Goal: Task Accomplishment & Management: Use online tool/utility

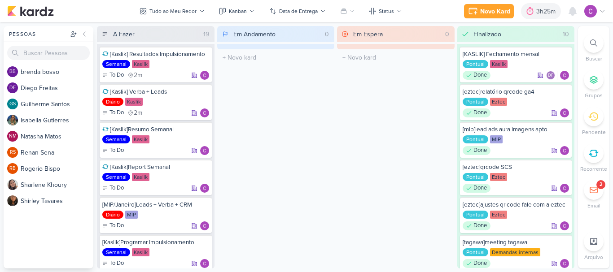
click at [286, 129] on div "Em Andamento 0 O título do kard deve ter menos que 100 caracteres" at bounding box center [275, 147] width 117 height 243
click at [482, 11] on div "Novo Kard" at bounding box center [495, 11] width 30 height 9
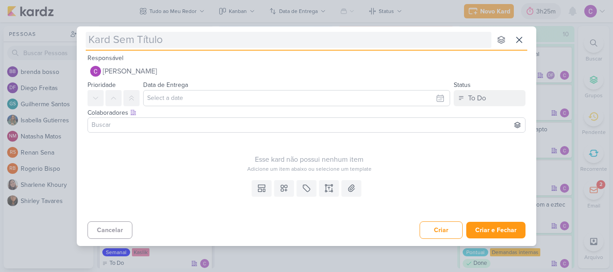
type input "["
type input "[ez"
type input "[eztec"
type input "[eztec]"
type input "[eztec]de"
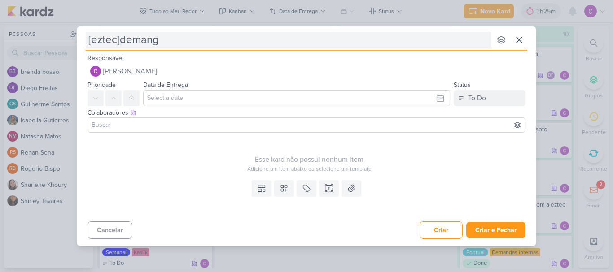
type input "[eztec]demang"
type input "[eztec]demang gen"
type input "[eztec]demang gen R"
type input "[eztec]demang gen Re"
type input "[eztec]demang gen Remanes"
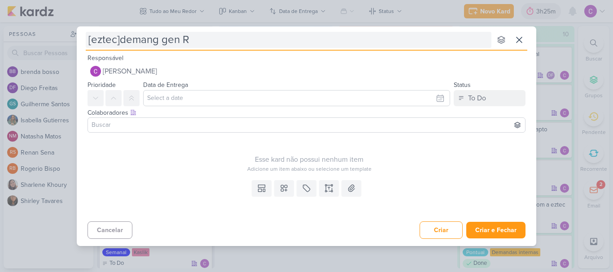
type input "[eztec]demang gen"
type input "[eztec]demang gen remanes"
type input "[eztec]demang gen remanesce"
type input "[eztec]demang gen remanescentes"
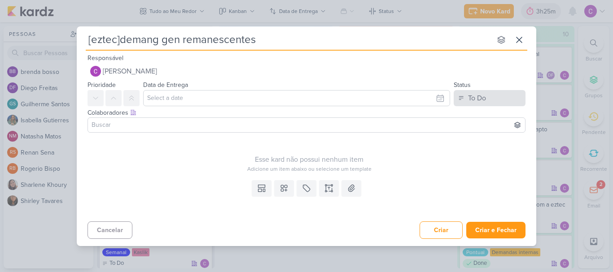
type input "[eztec]demang gen remanescentes"
click at [500, 98] on button "To Do" at bounding box center [489, 98] width 72 height 16
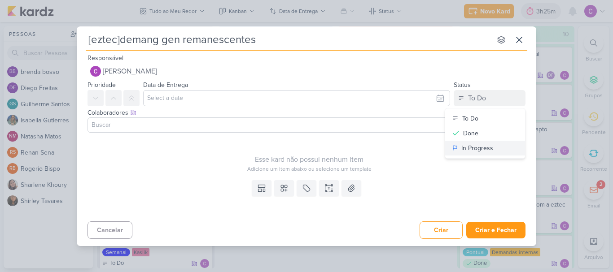
click at [474, 151] on div "In Progress" at bounding box center [477, 147] width 32 height 9
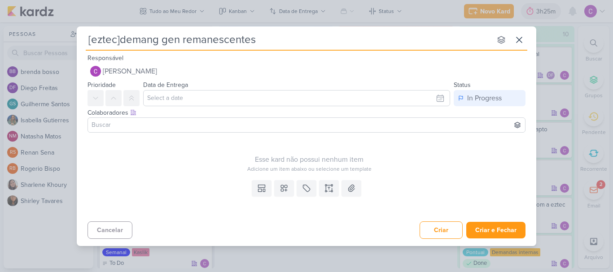
click at [294, 186] on div "Templates Campos Personalizados Marcadores Caixa De Texto Anexo" at bounding box center [306, 197] width 459 height 41
click at [289, 188] on button at bounding box center [284, 188] width 20 height 16
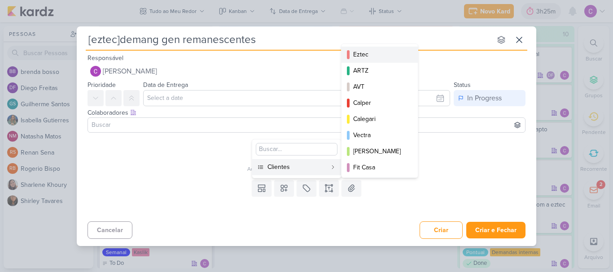
click at [372, 50] on div "Eztec" at bounding box center [380, 54] width 54 height 9
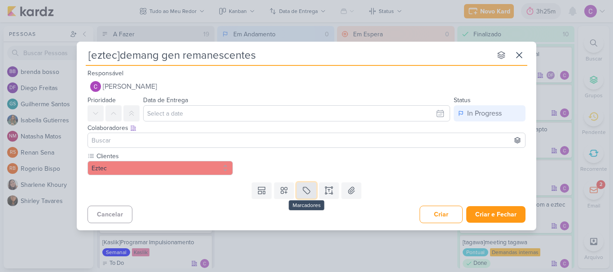
click at [308, 189] on icon at bounding box center [306, 190] width 9 height 9
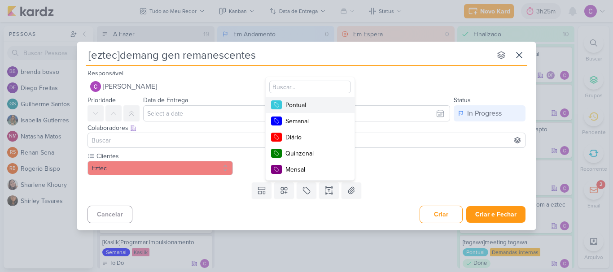
click at [304, 111] on button "Pontual" at bounding box center [309, 105] width 89 height 16
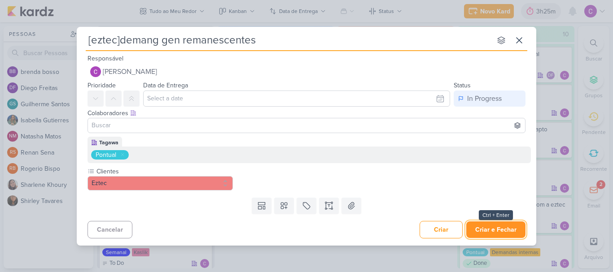
click at [510, 229] on button "Criar e Fechar" at bounding box center [495, 230] width 59 height 17
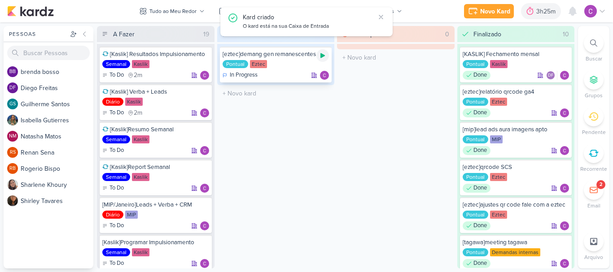
click at [323, 57] on icon at bounding box center [322, 55] width 4 height 5
